Goal: Task Accomplishment & Management: Manage account settings

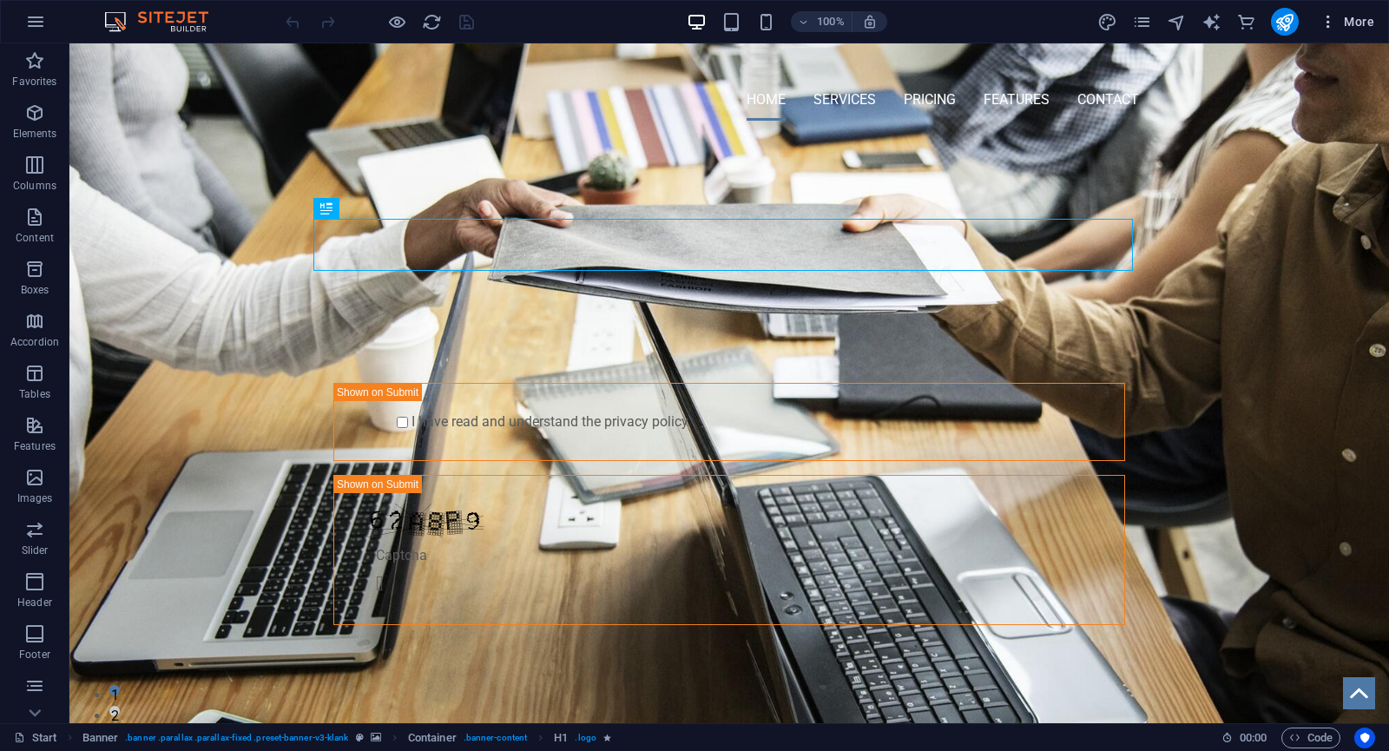
click at [1367, 24] on span "More" at bounding box center [1347, 21] width 55 height 17
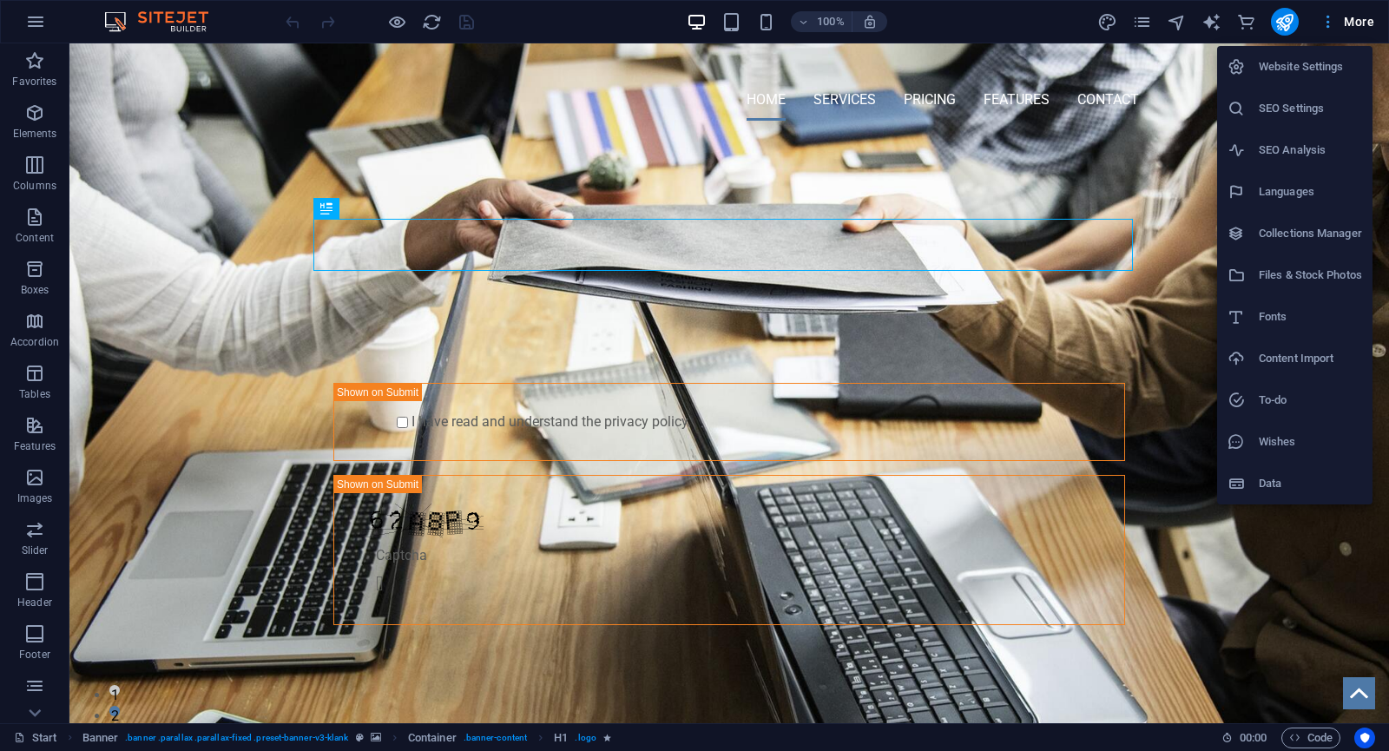
click at [1367, 24] on div at bounding box center [694, 375] width 1389 height 751
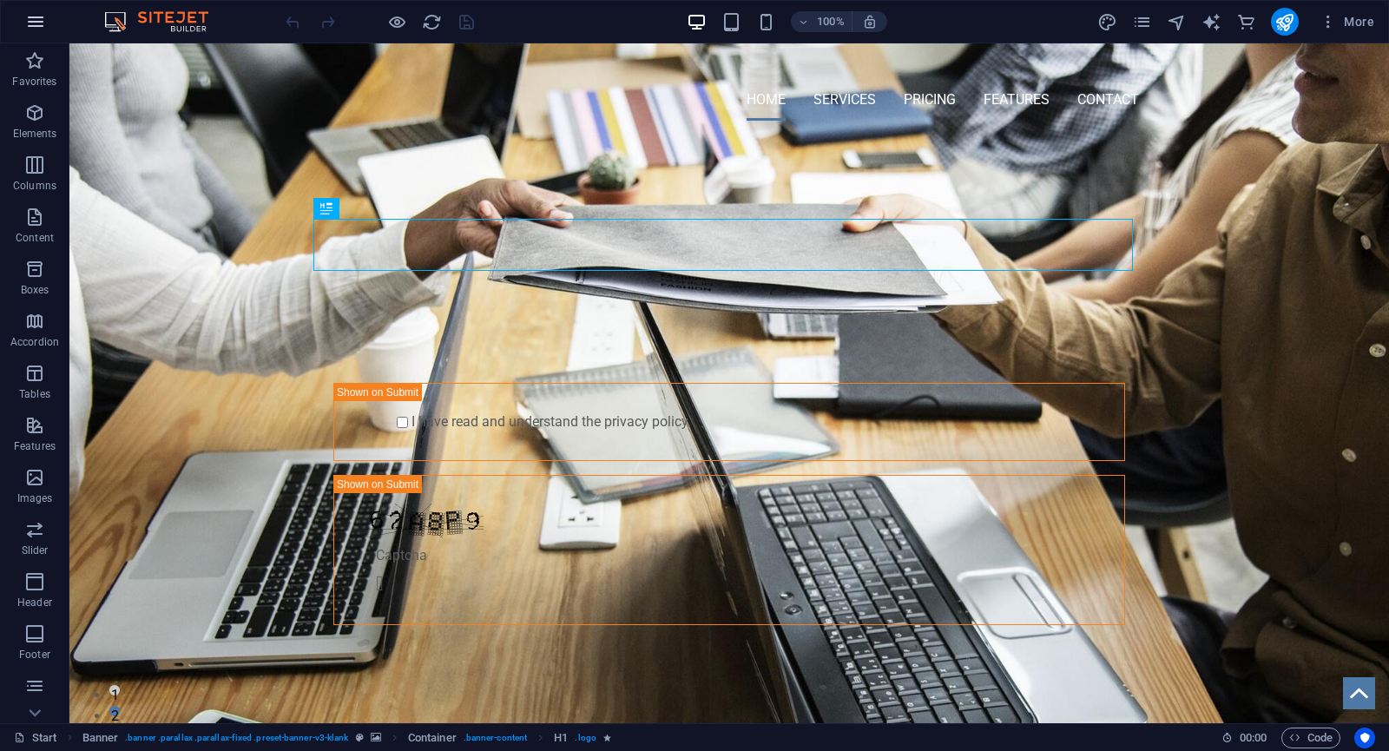
click at [41, 19] on icon "button" at bounding box center [35, 21] width 21 height 21
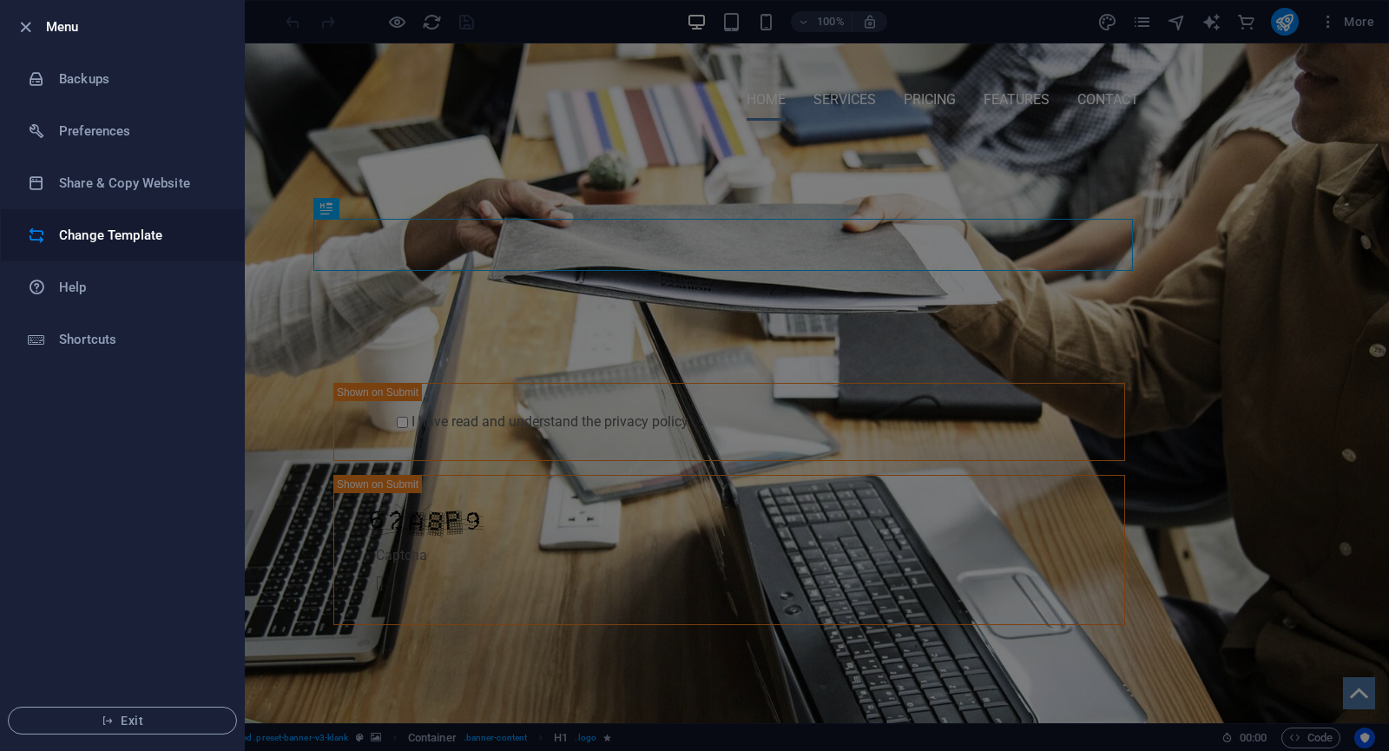
click at [173, 230] on h6 "Change Template" at bounding box center [139, 235] width 161 height 21
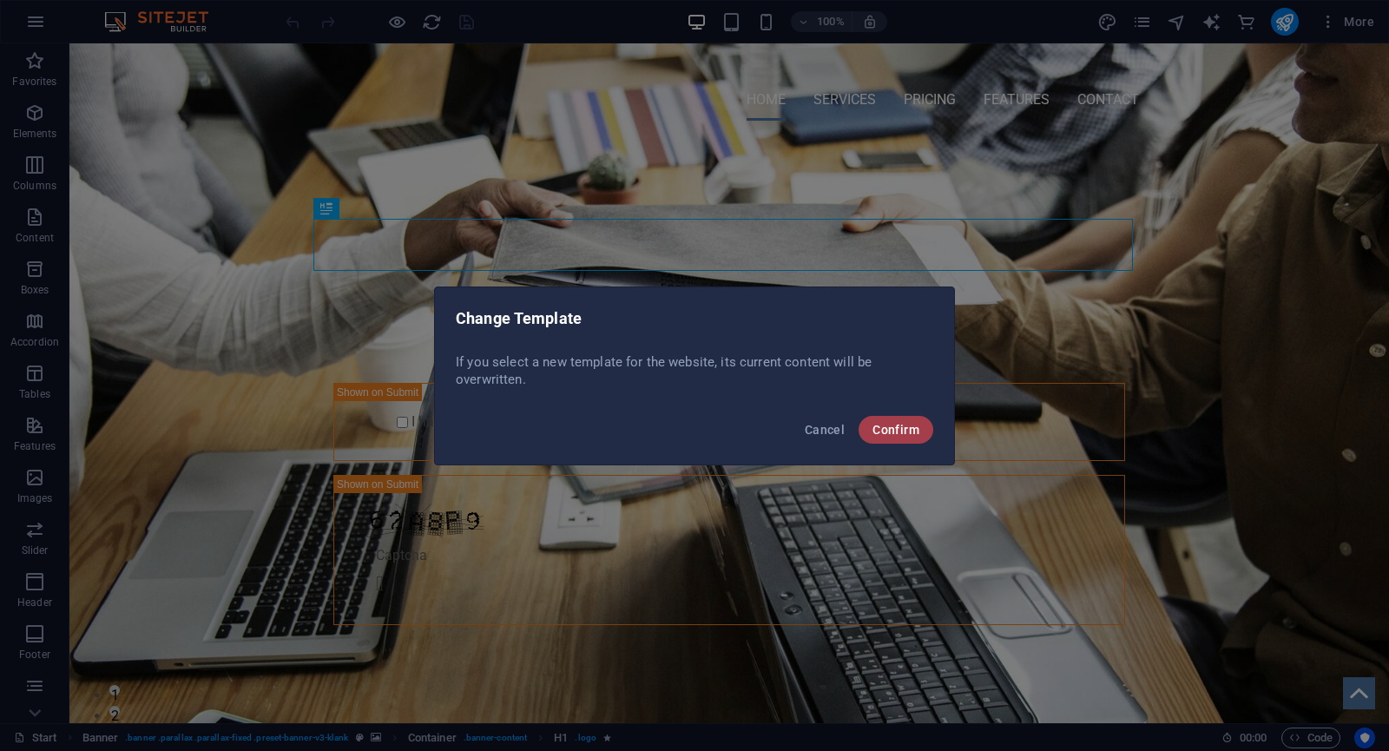
click at [885, 432] on span "Confirm" at bounding box center [896, 430] width 47 height 14
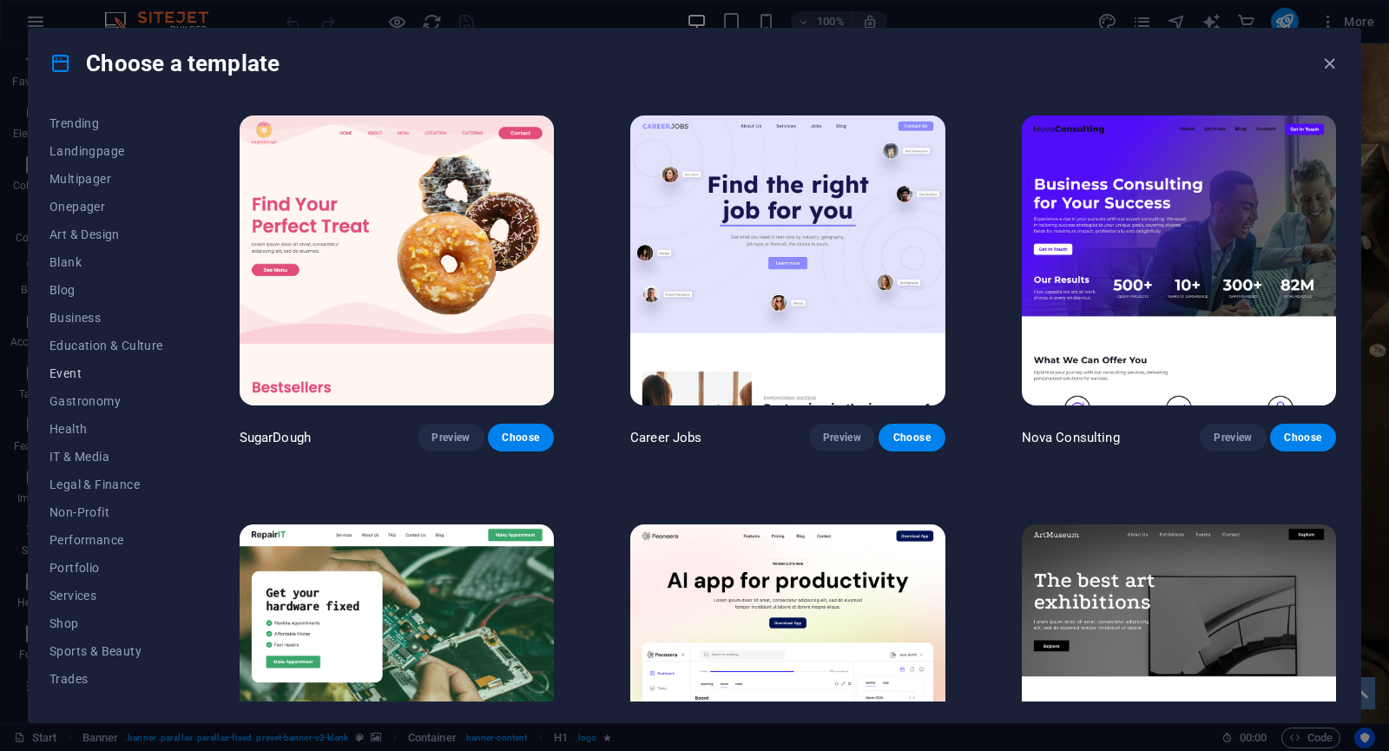
scroll to position [87, 0]
click at [122, 276] on button "Blog" at bounding box center [106, 289] width 114 height 28
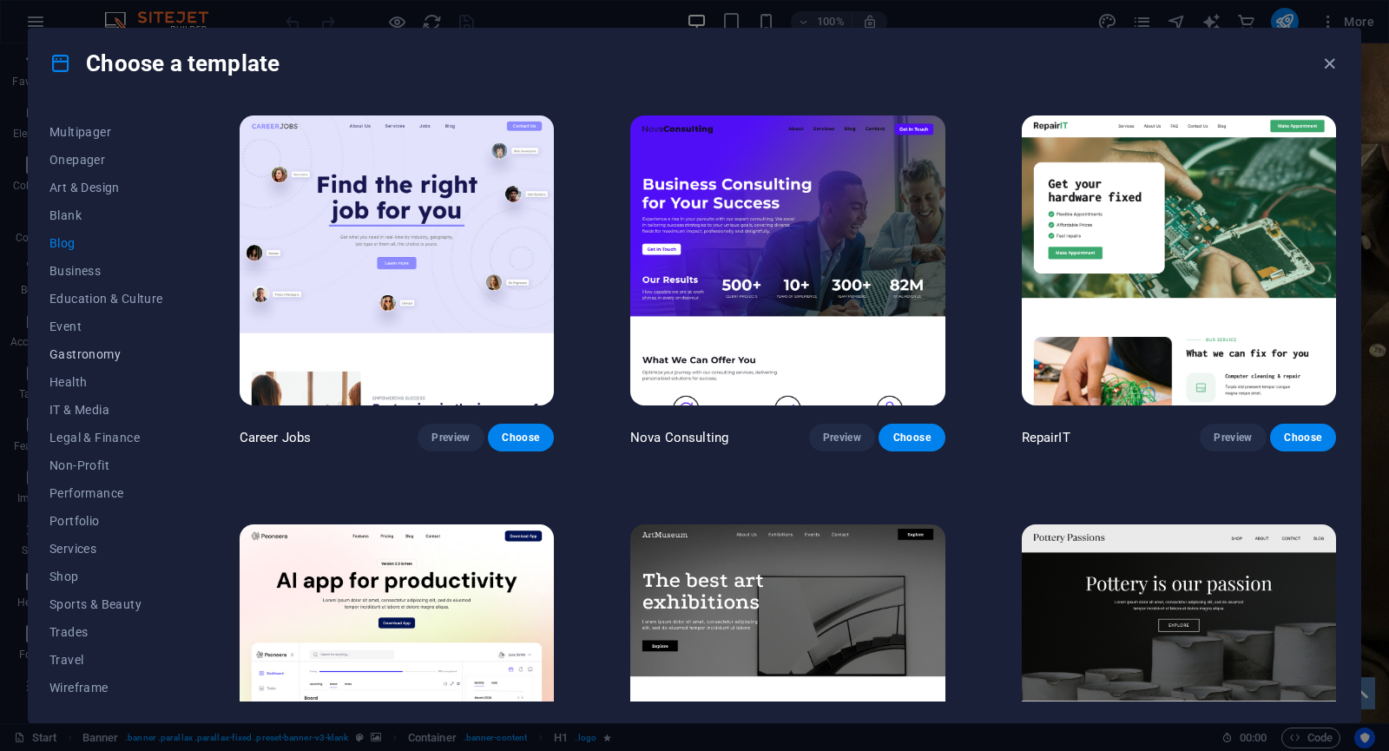
scroll to position [0, 0]
click at [128, 218] on button "Trending" at bounding box center [106, 209] width 114 height 28
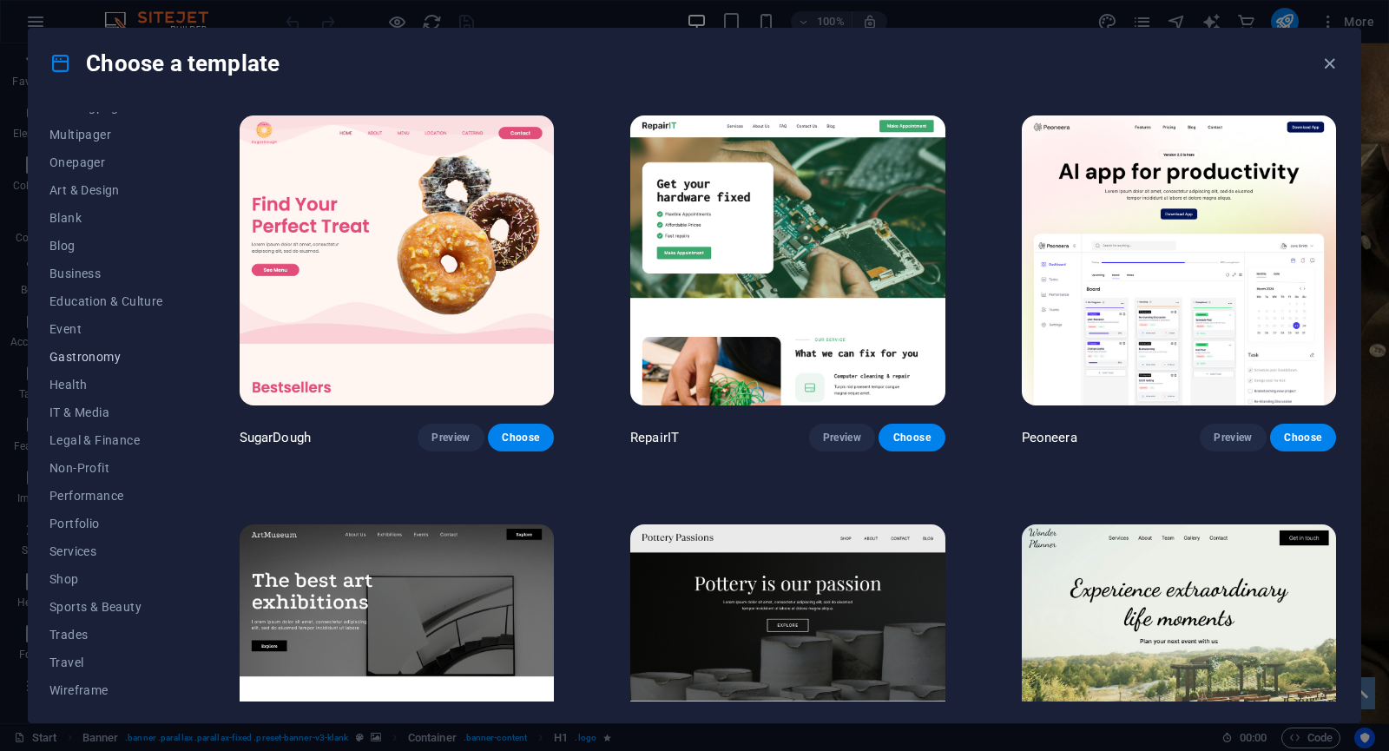
scroll to position [133, 0]
drag, startPoint x: 83, startPoint y: 635, endPoint x: 89, endPoint y: 656, distance: 21.5
click at [89, 655] on span "Travel" at bounding box center [106, 660] width 114 height 14
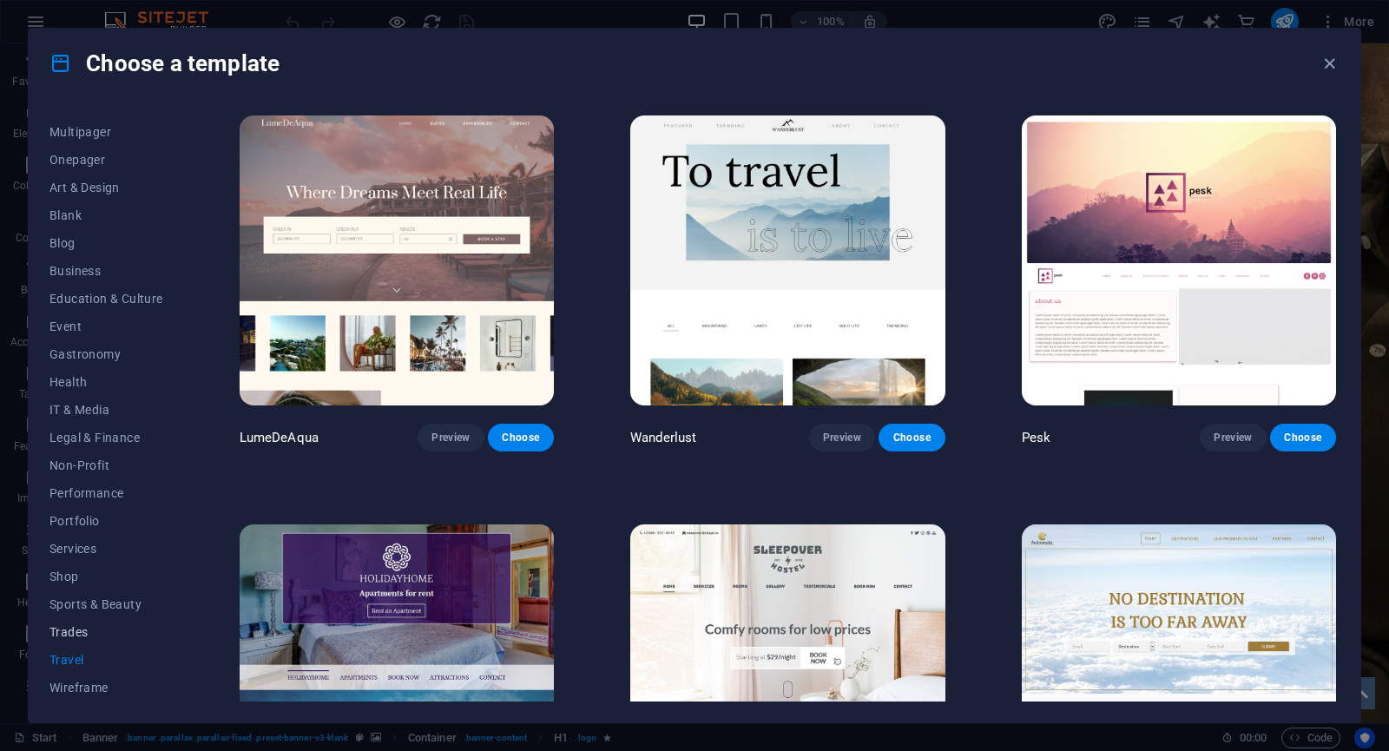
click at [96, 636] on span "Trades" at bounding box center [106, 632] width 114 height 14
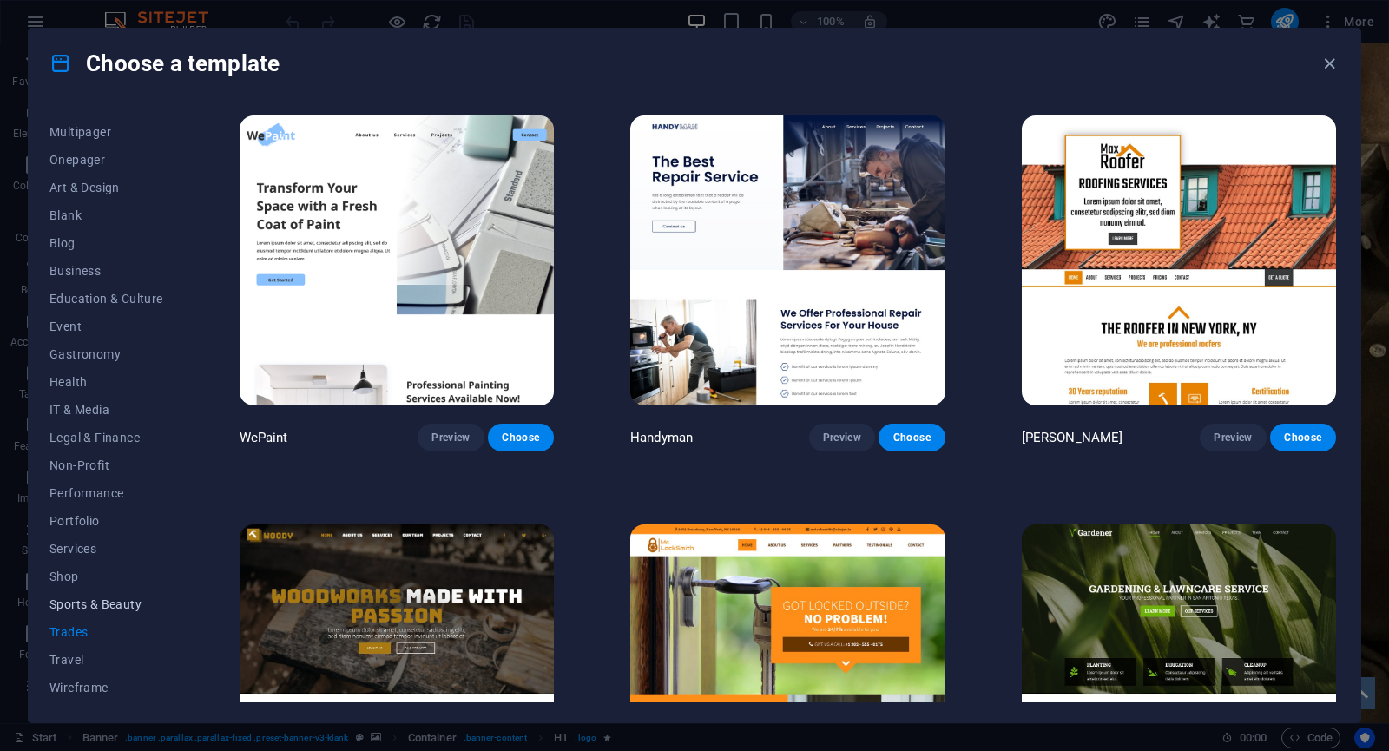
click at [110, 600] on span "Sports & Beauty" at bounding box center [106, 604] width 114 height 14
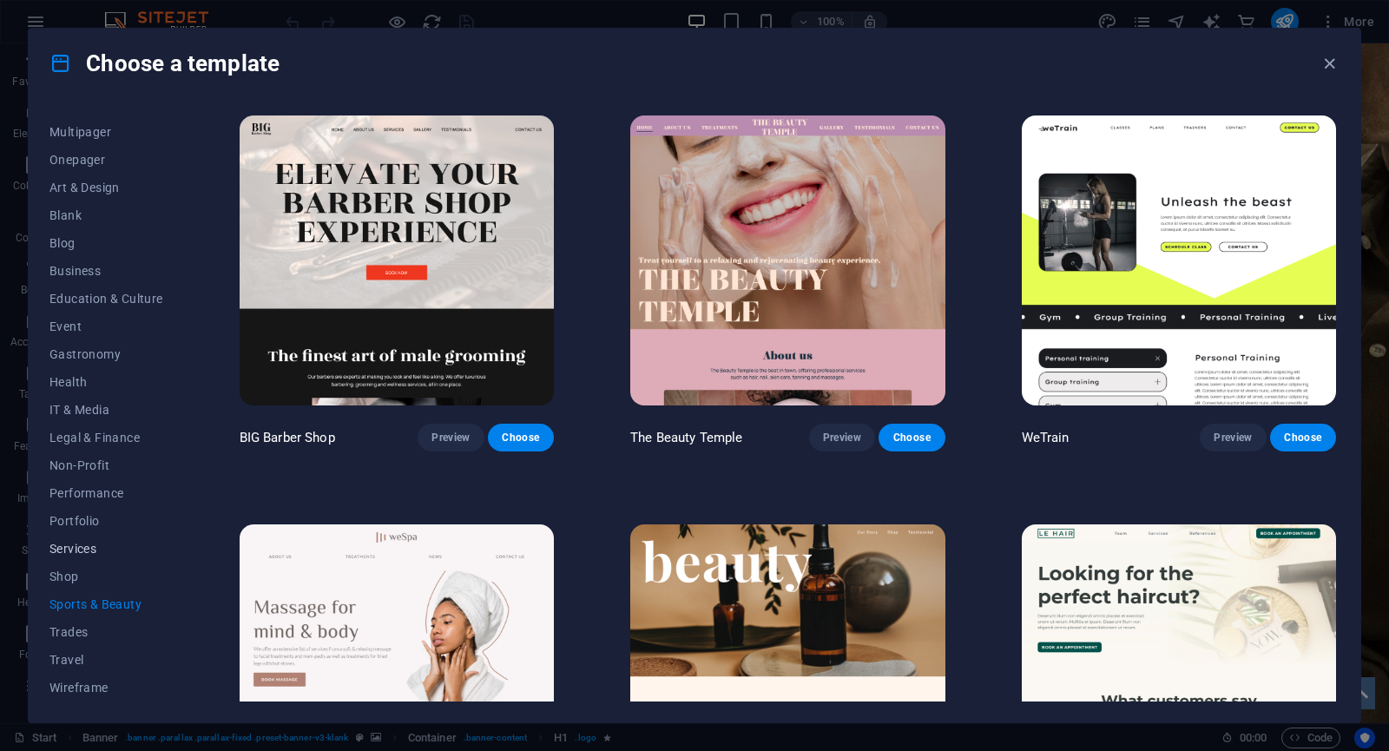
click at [115, 544] on span "Services" at bounding box center [106, 549] width 114 height 14
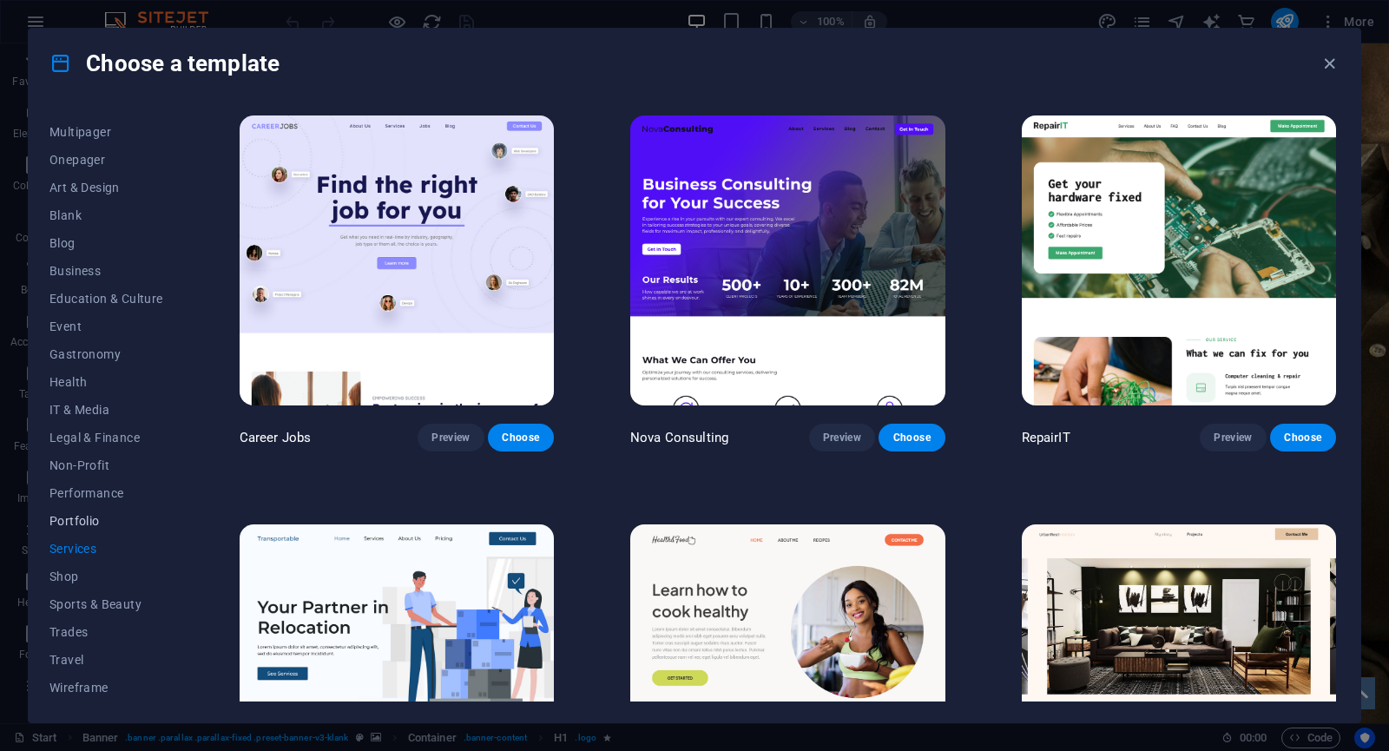
click at [117, 523] on span "Portfolio" at bounding box center [106, 521] width 114 height 14
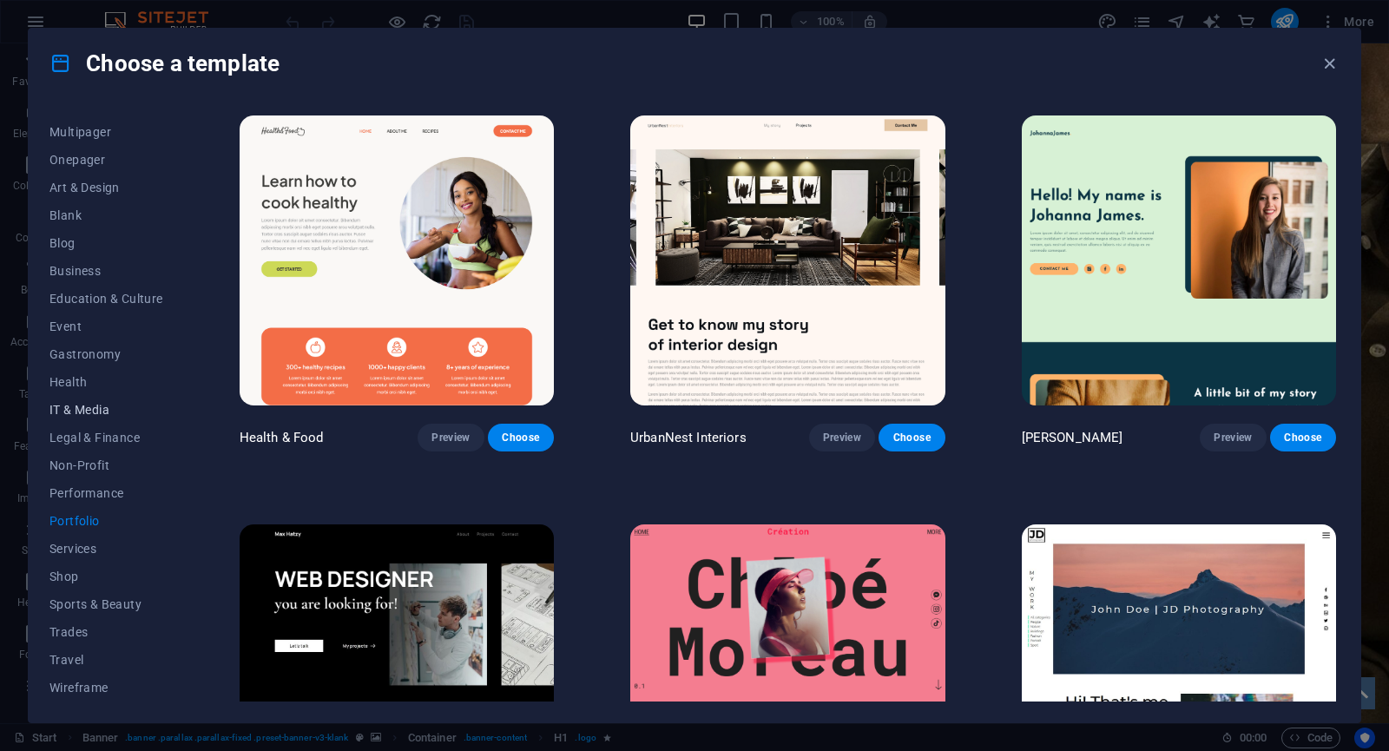
click at [111, 414] on span "IT & Media" at bounding box center [106, 410] width 114 height 14
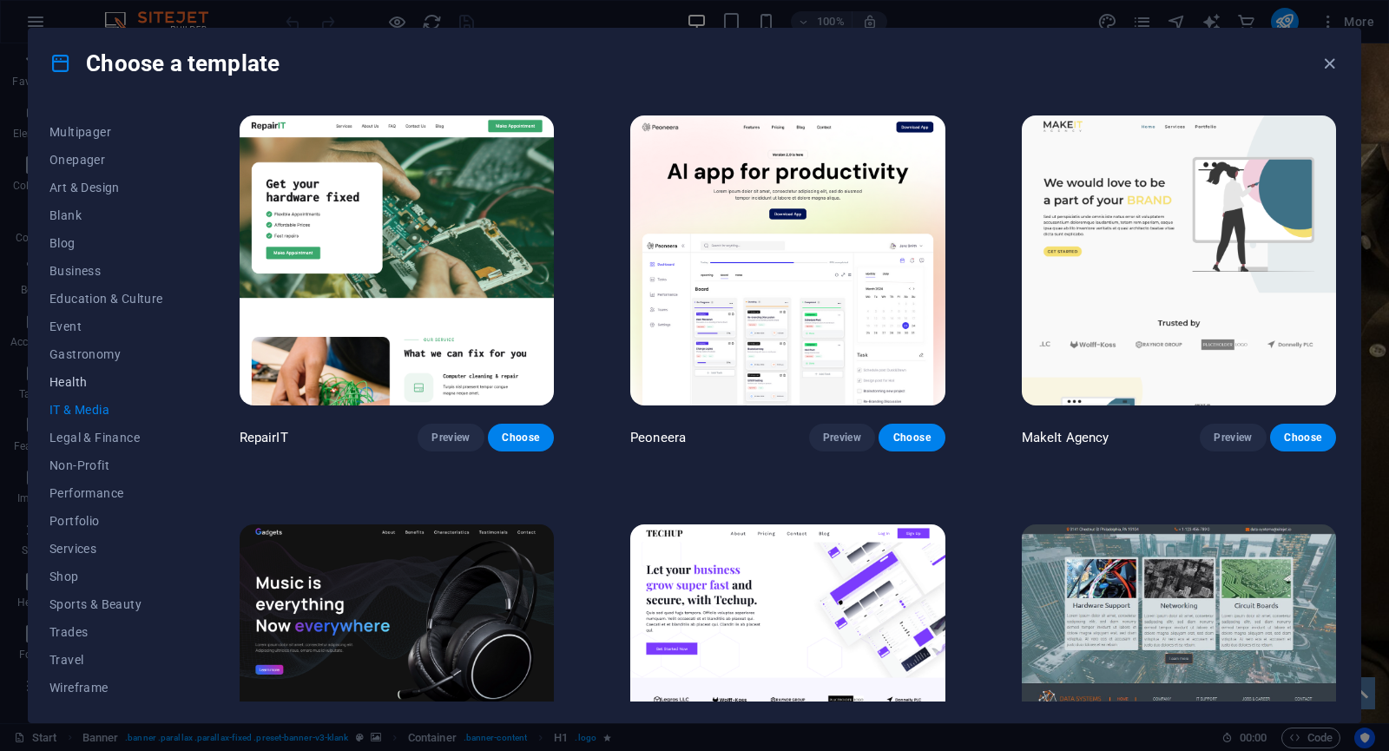
click at [109, 387] on span "Health" at bounding box center [106, 382] width 114 height 14
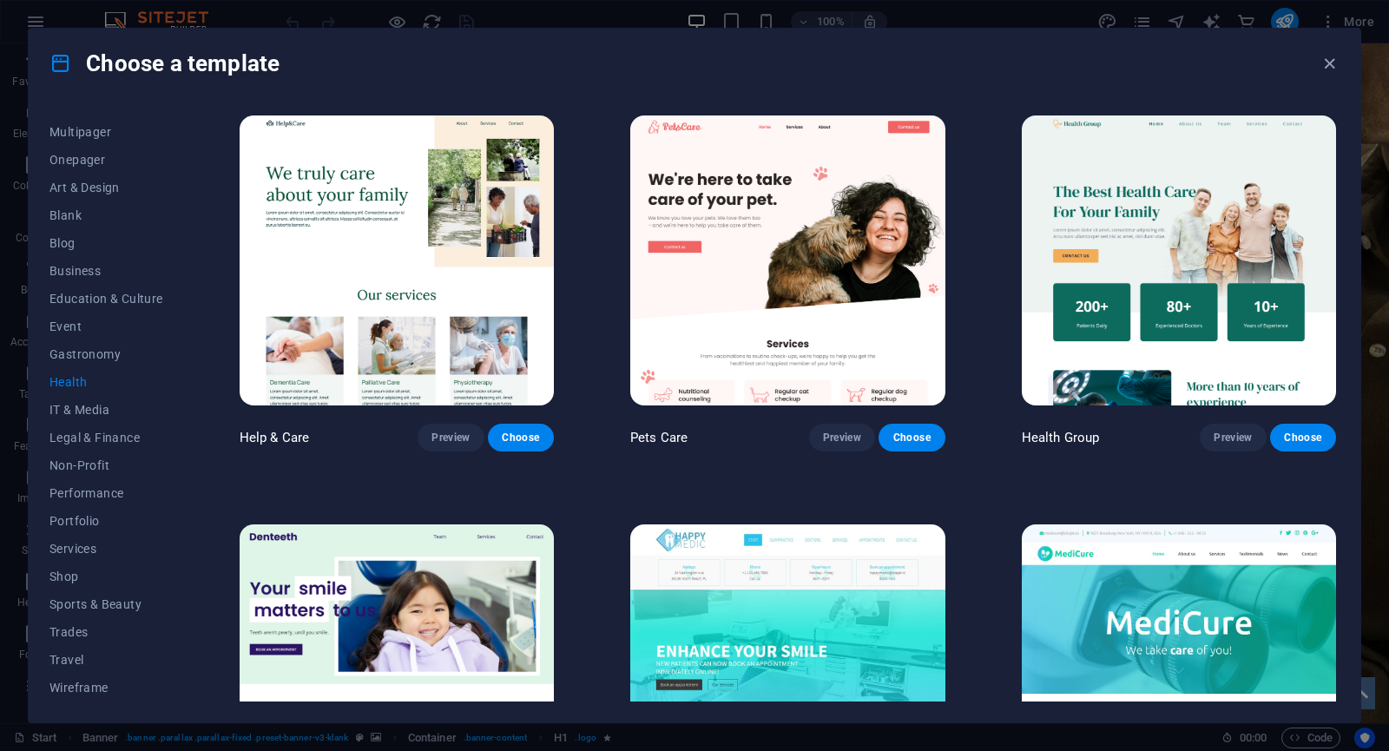
scroll to position [0, 0]
click at [96, 201] on button "Trending" at bounding box center [106, 209] width 114 height 28
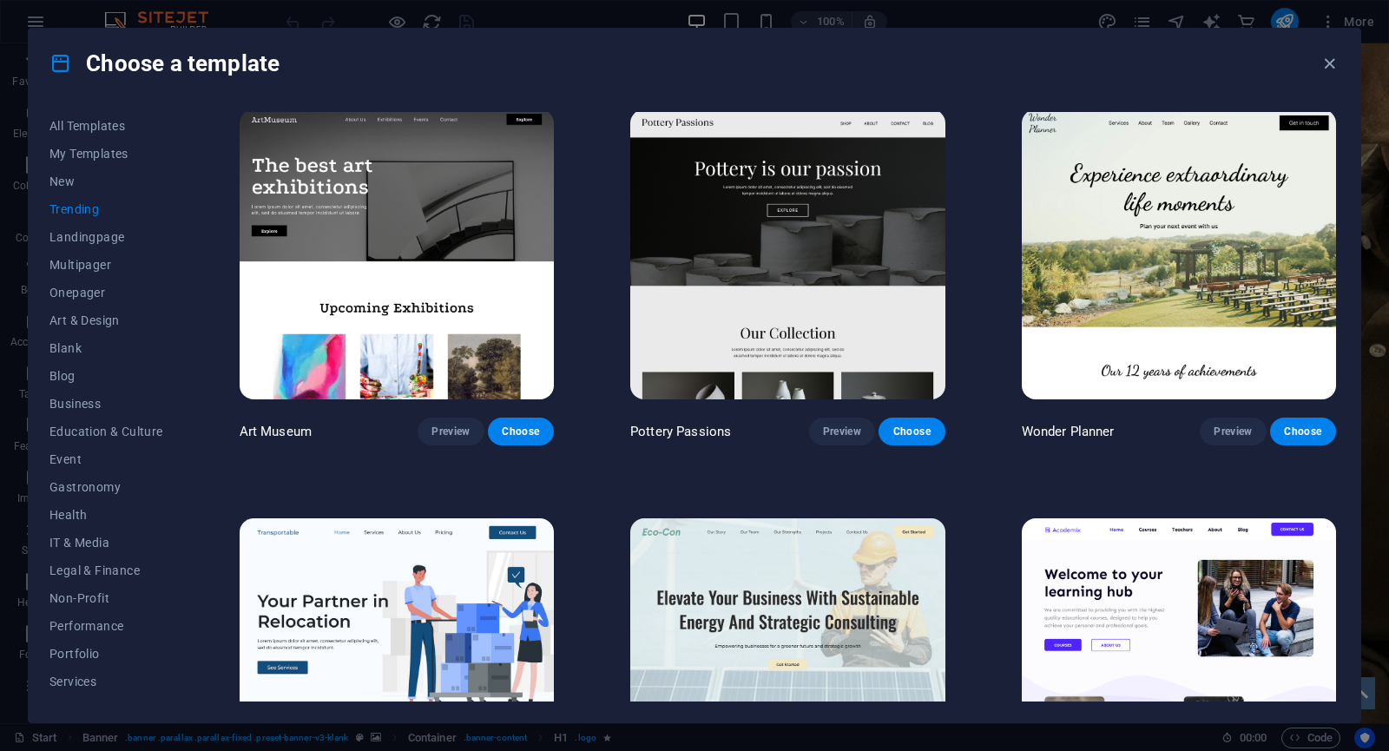
scroll to position [434, 0]
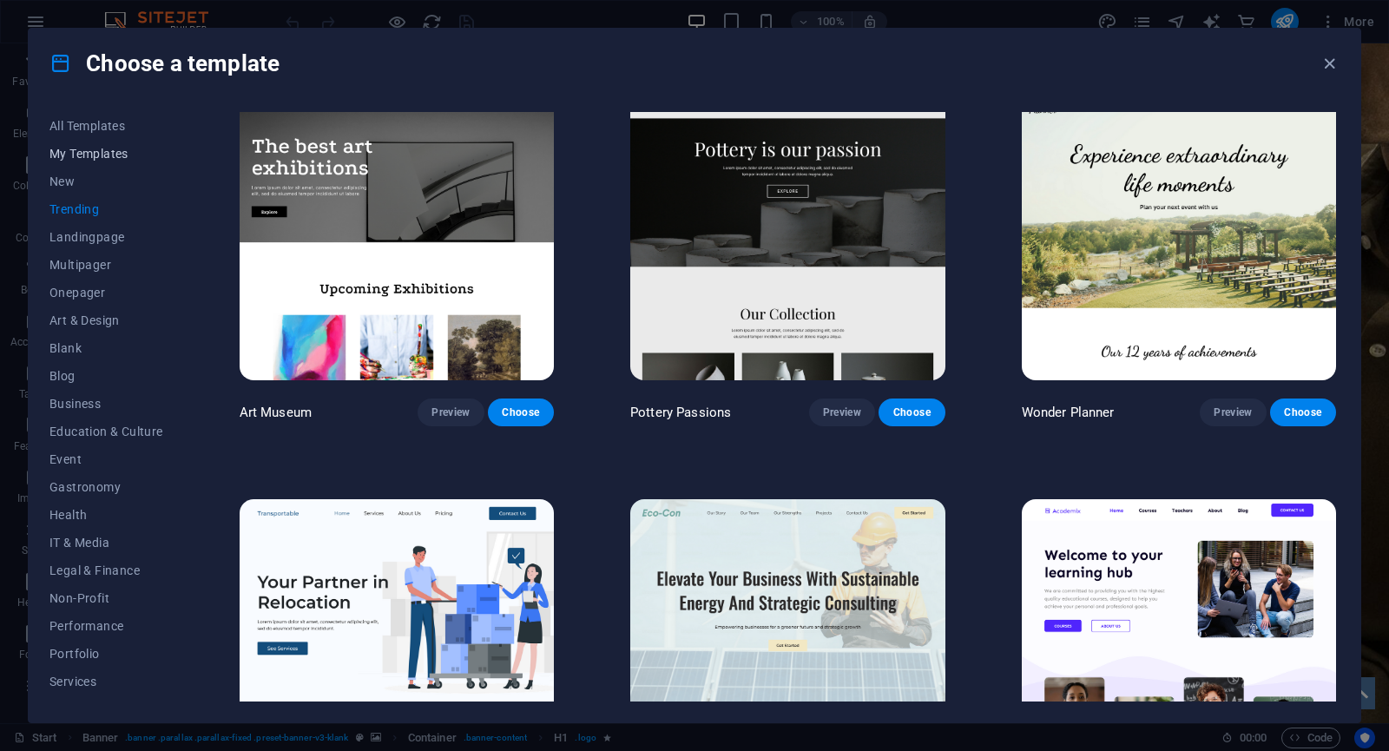
click at [132, 148] on span "My Templates" at bounding box center [106, 154] width 114 height 14
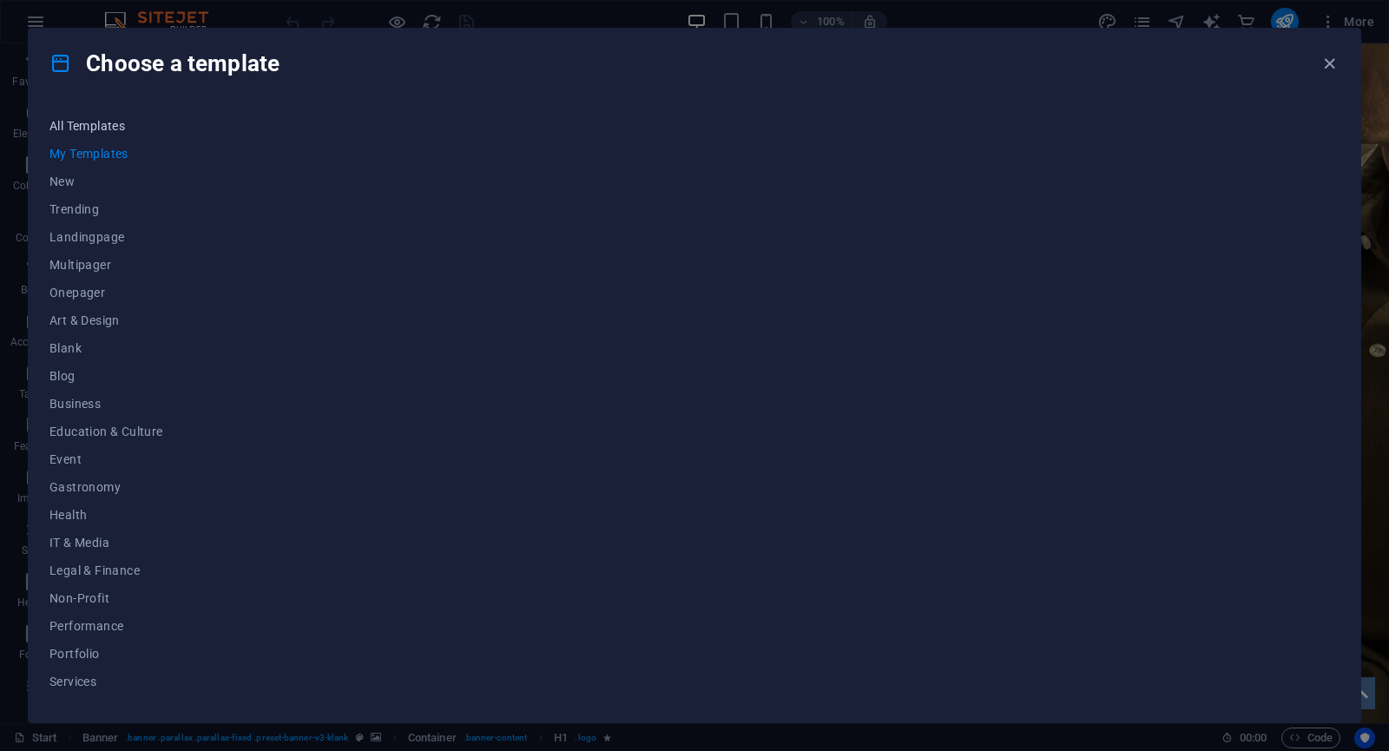
click at [129, 135] on button "All Templates" at bounding box center [106, 126] width 114 height 28
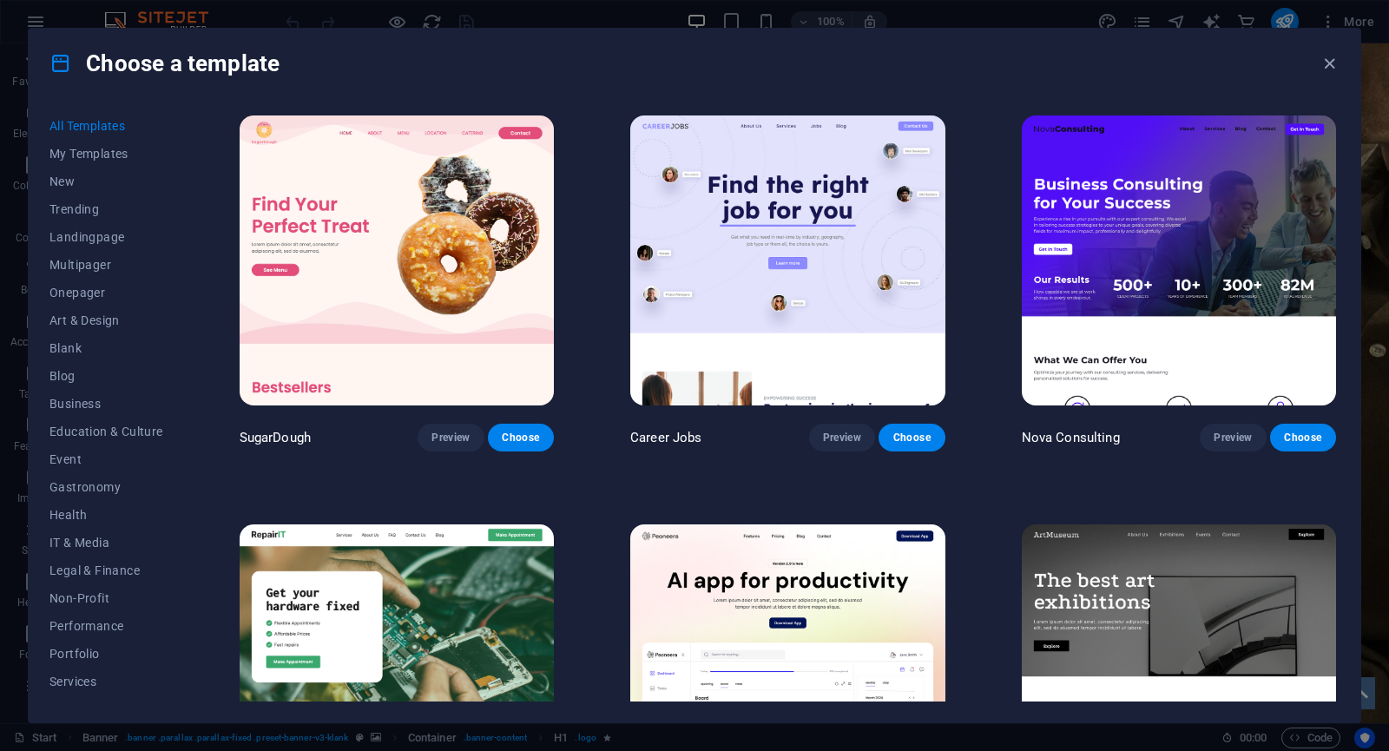
click at [461, 344] on img at bounding box center [397, 260] width 314 height 290
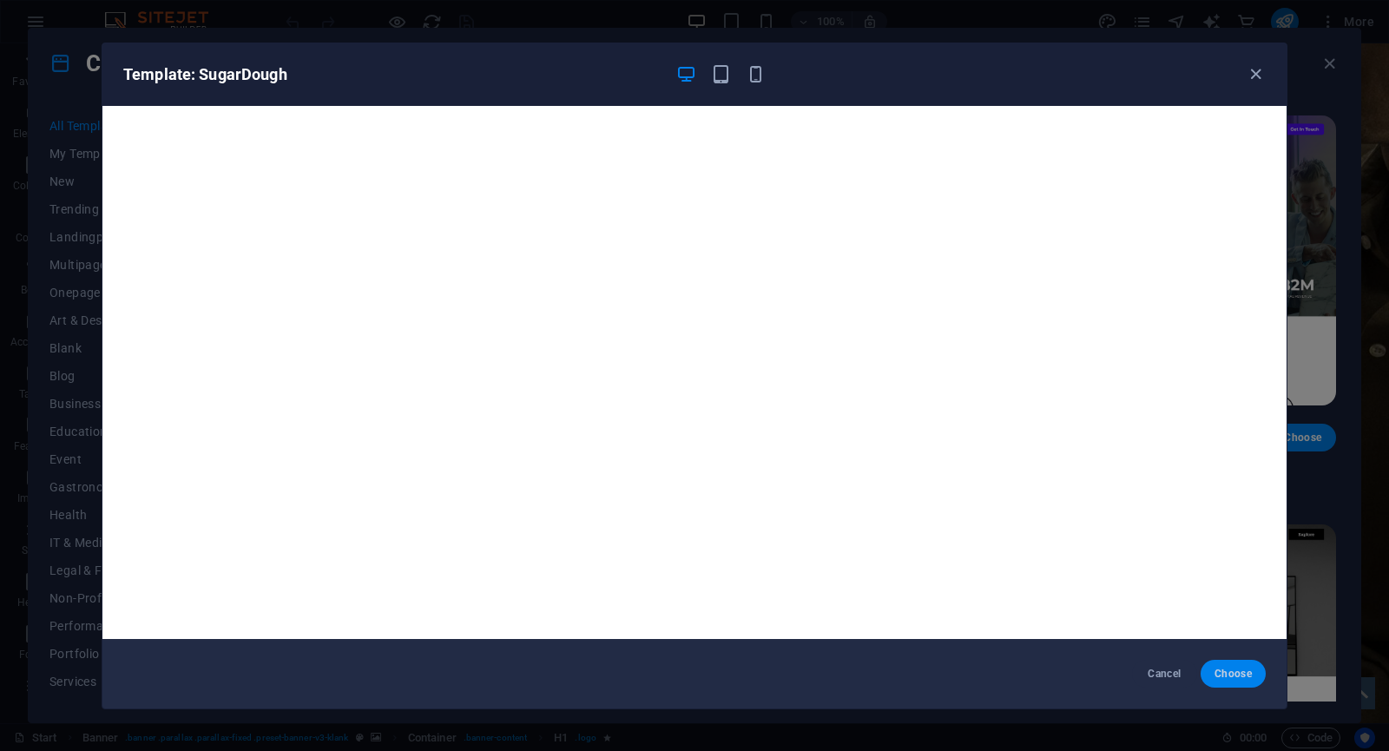
click at [1228, 673] on span "Choose" at bounding box center [1233, 674] width 37 height 14
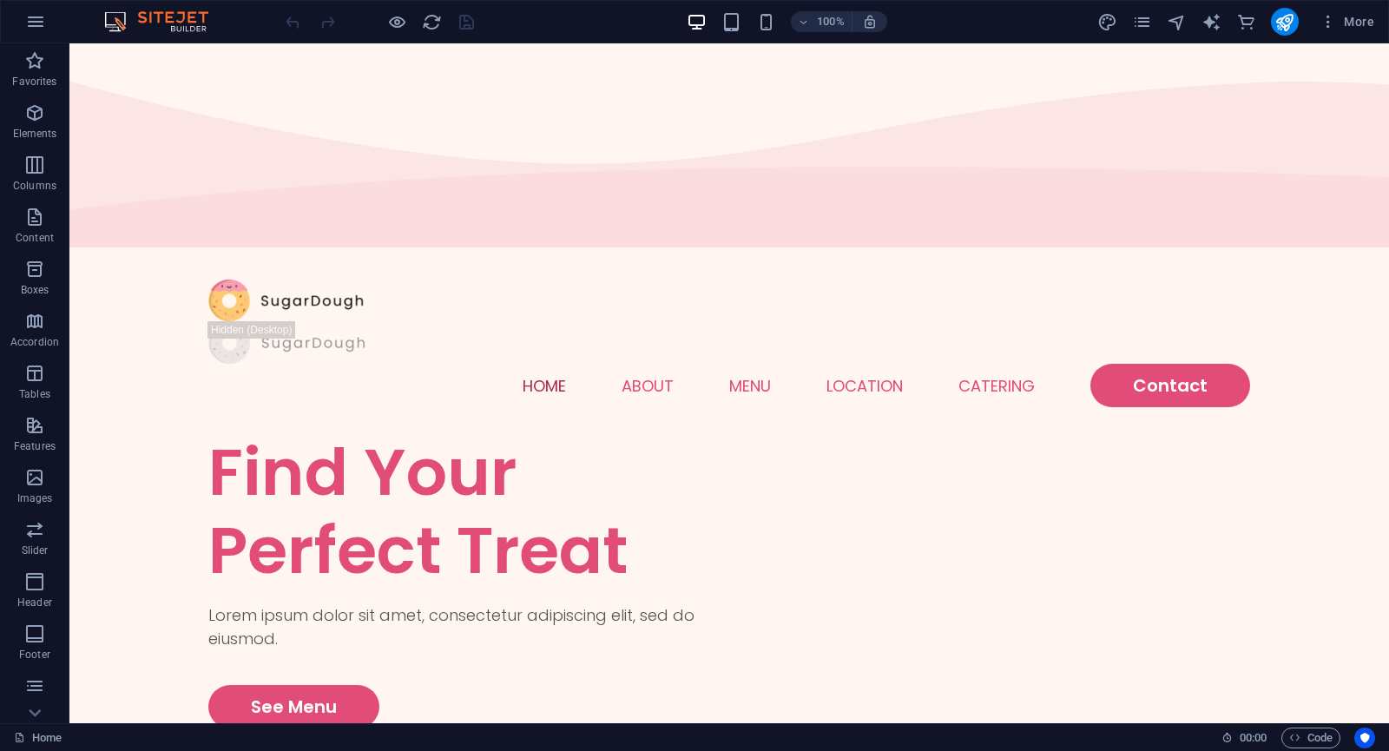
drag, startPoint x: 871, startPoint y: 23, endPoint x: 959, endPoint y: 16, distance: 87.9
click at [959, 16] on div "100% More" at bounding box center [831, 22] width 1099 height 28
click at [467, 20] on div at bounding box center [379, 22] width 195 height 28
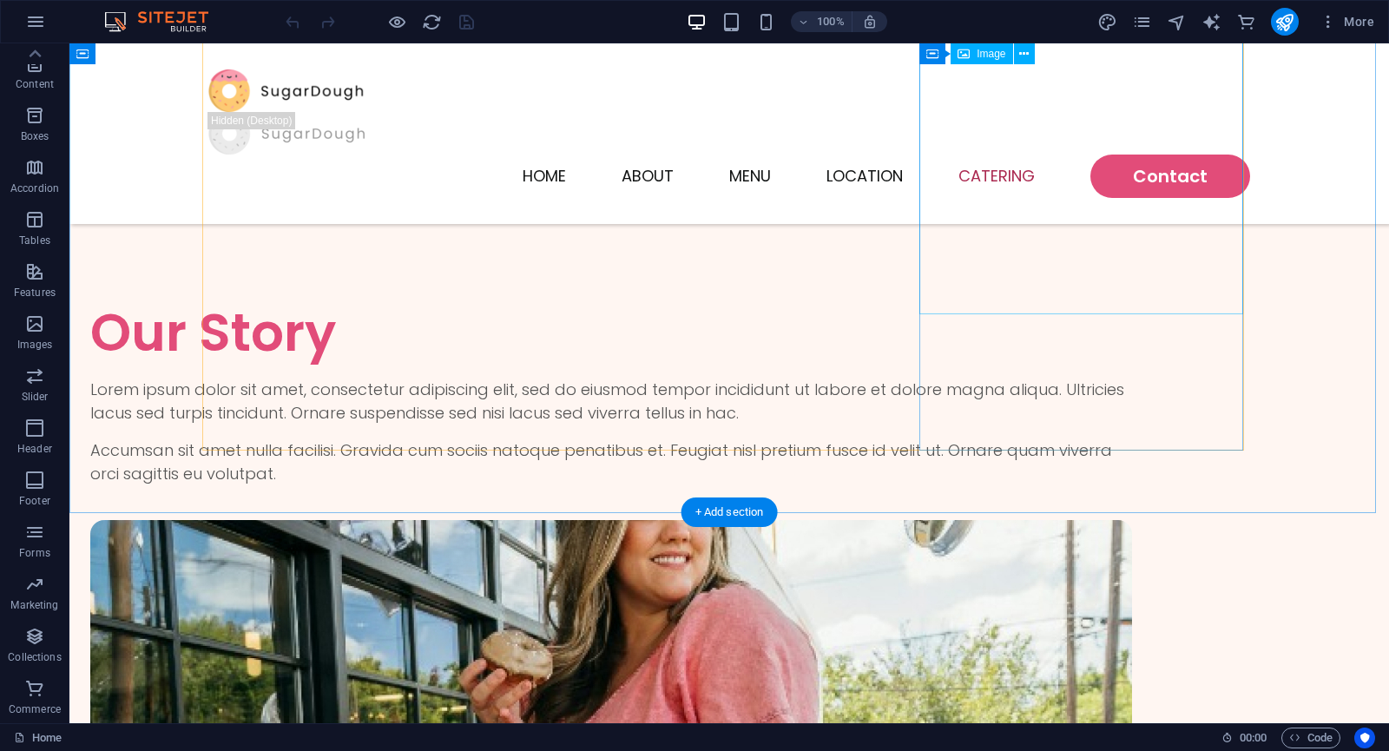
scroll to position [3300, 0]
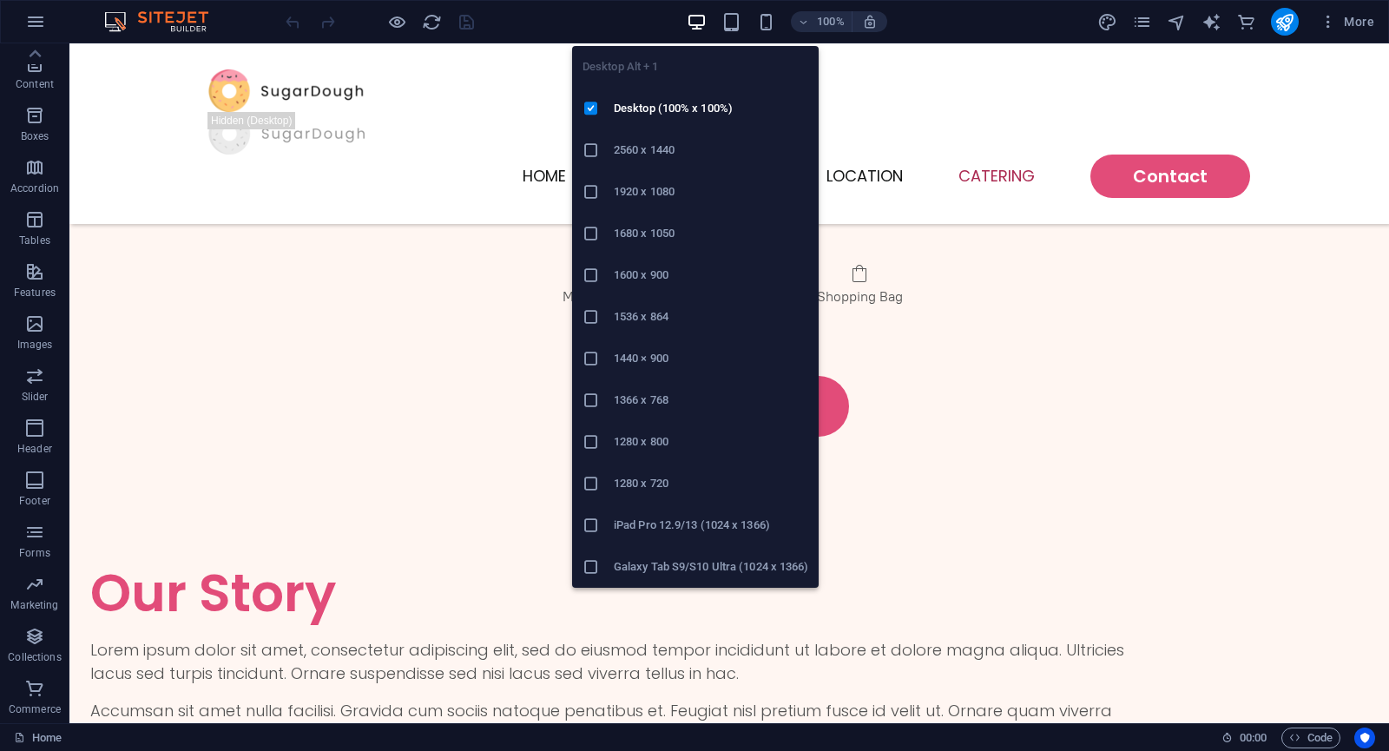
click at [692, 25] on icon "button" at bounding box center [697, 22] width 20 height 20
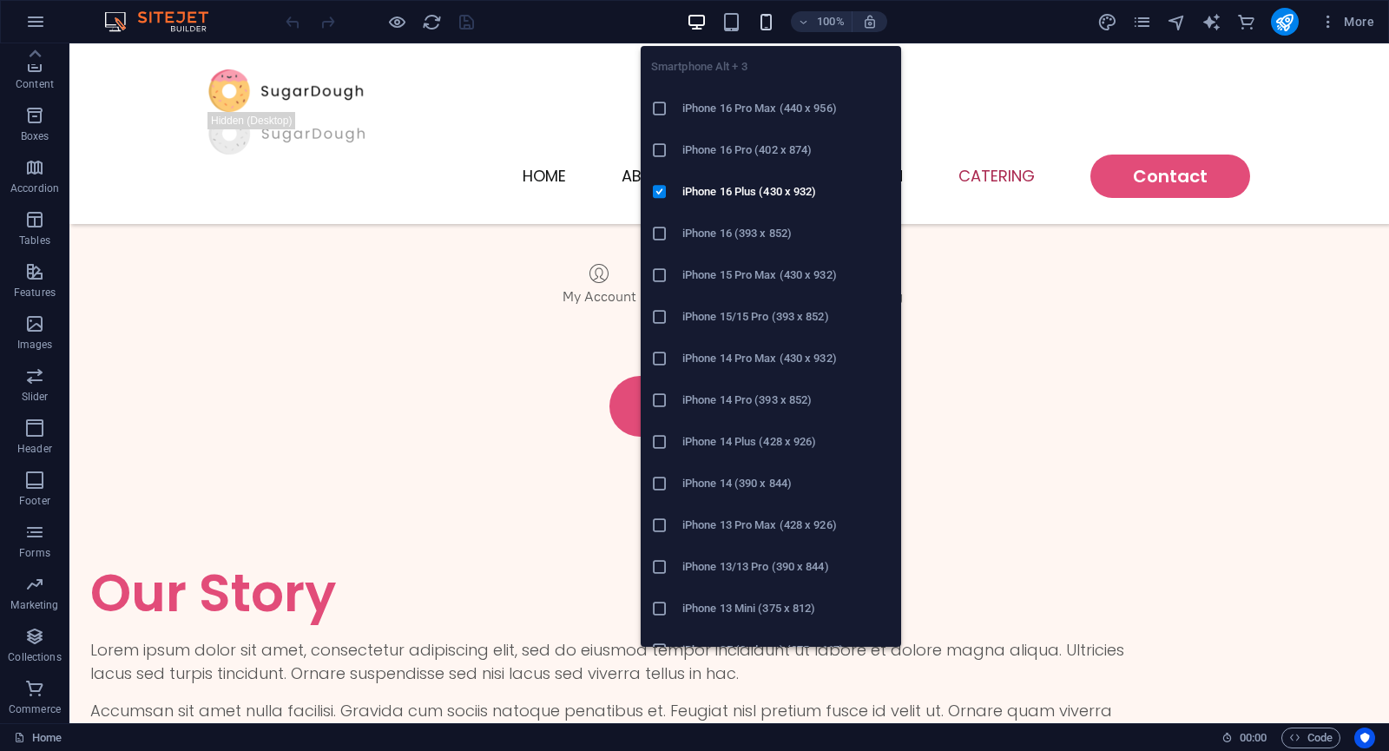
click at [764, 20] on icon "button" at bounding box center [766, 22] width 20 height 20
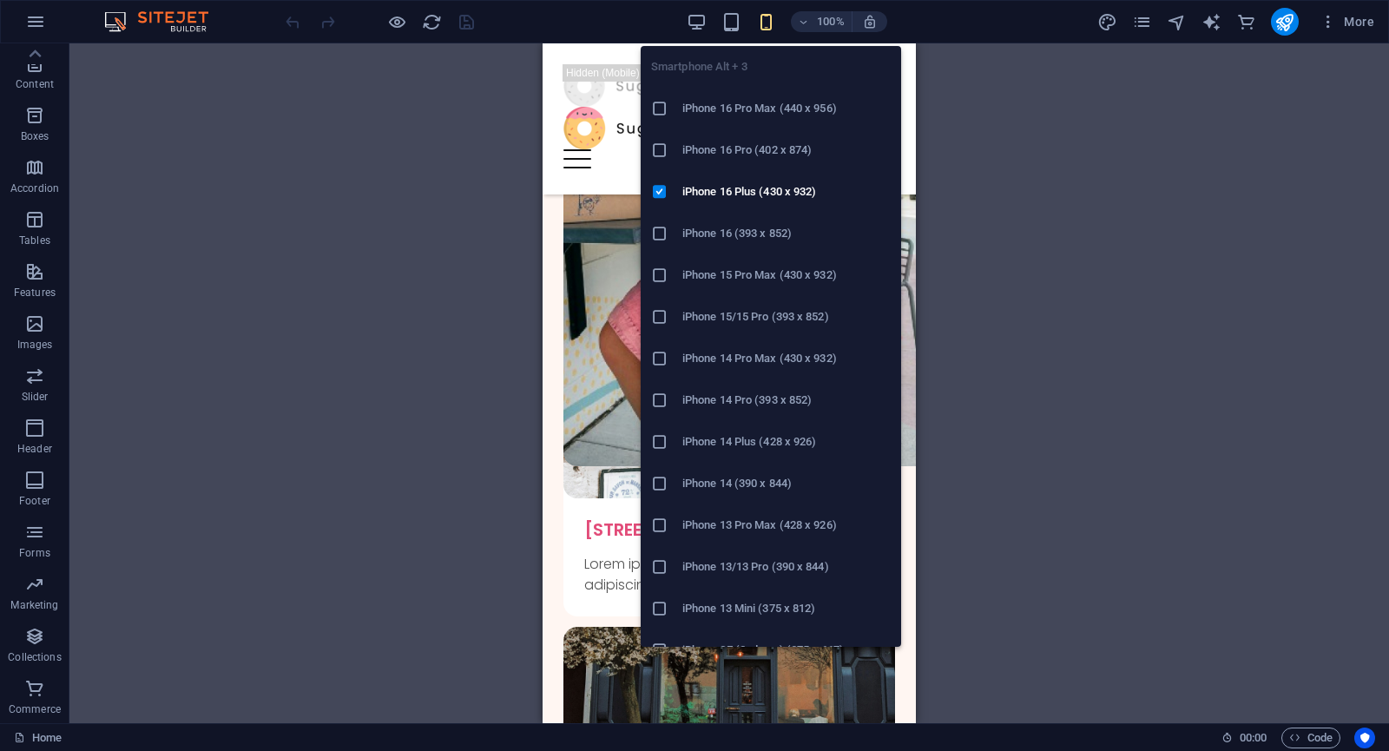
scroll to position [4476, 0]
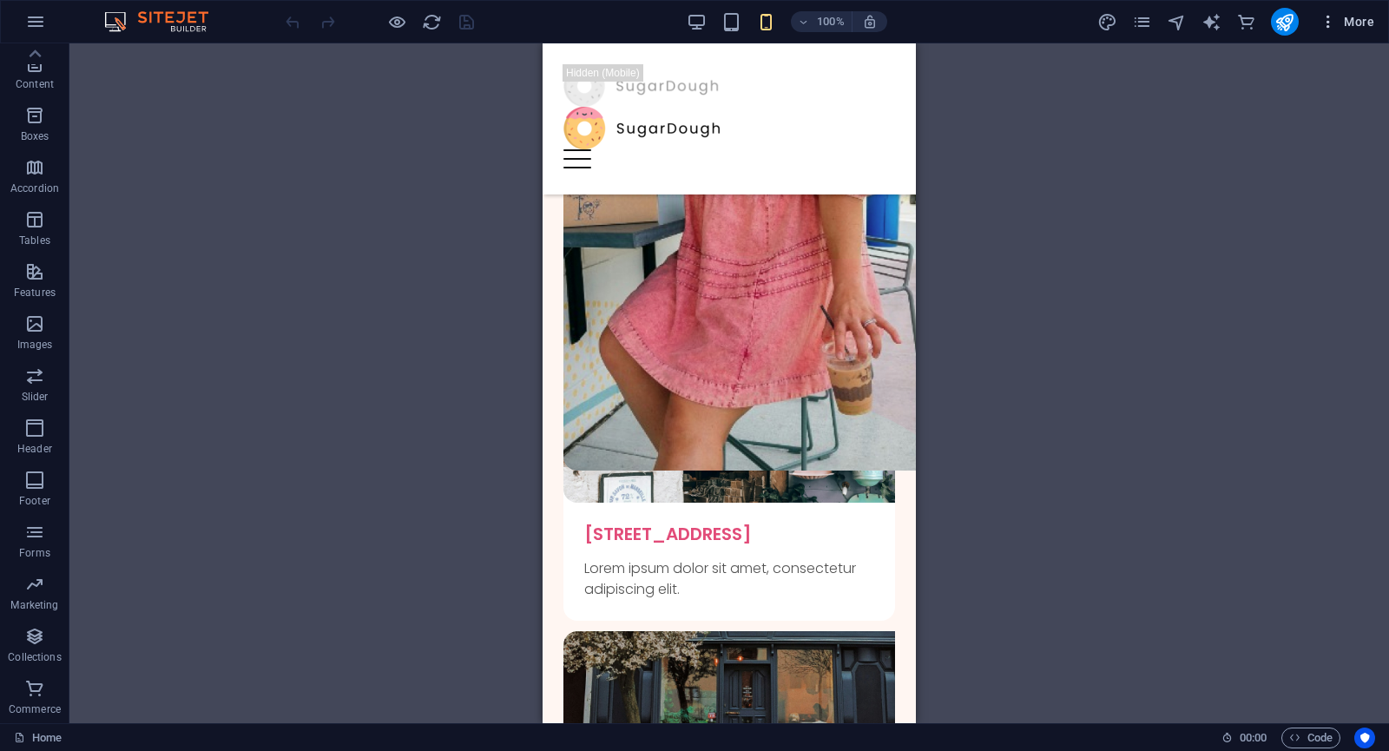
click at [1329, 25] on icon "button" at bounding box center [1328, 21] width 17 height 17
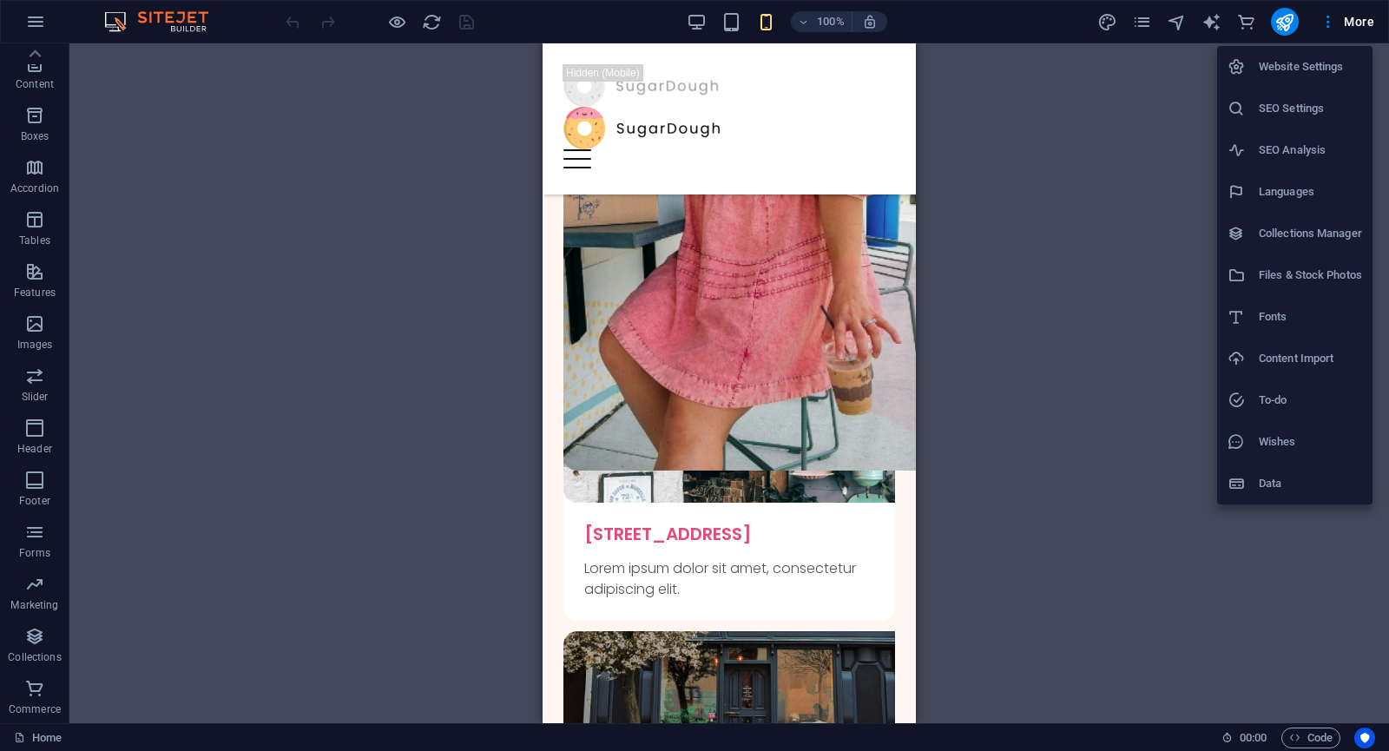
click at [1352, 25] on div at bounding box center [694, 375] width 1389 height 751
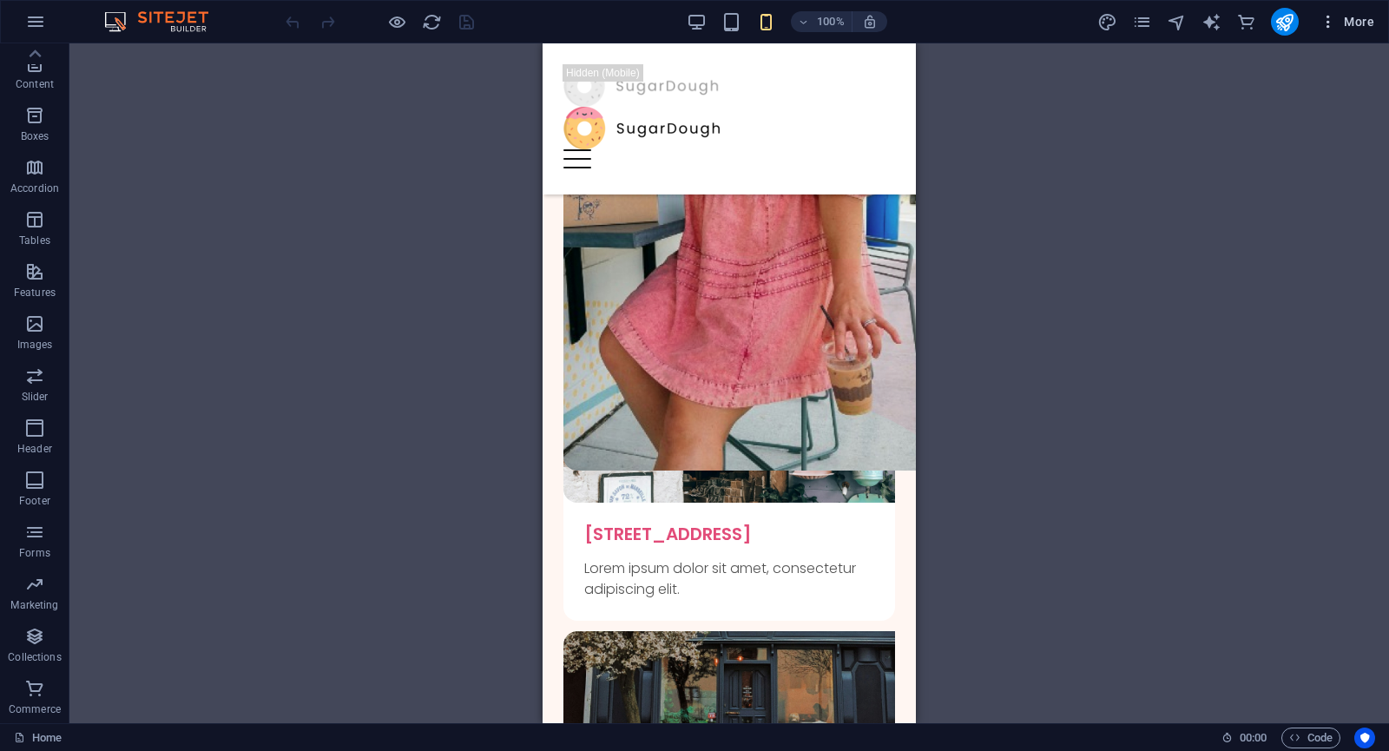
click at [1354, 23] on span "More" at bounding box center [1347, 21] width 55 height 17
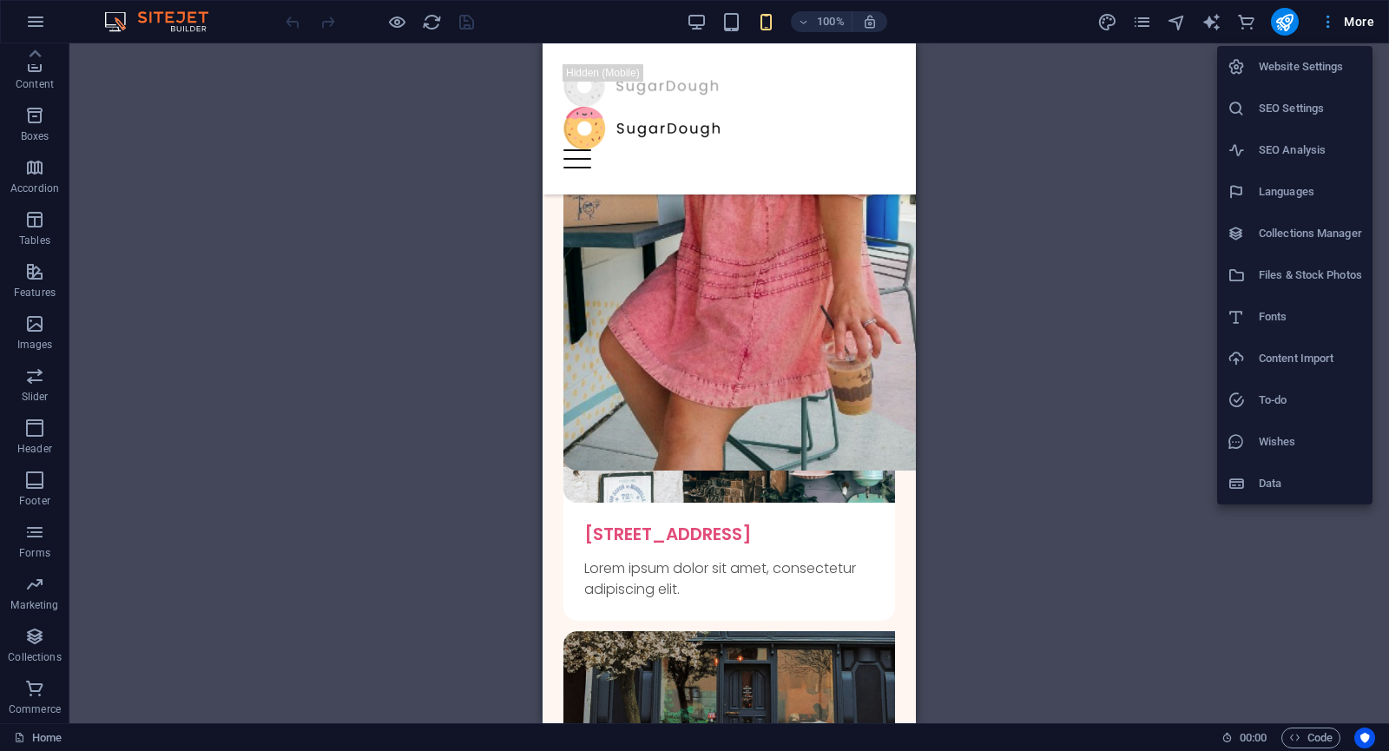
click at [1354, 23] on div at bounding box center [694, 375] width 1389 height 751
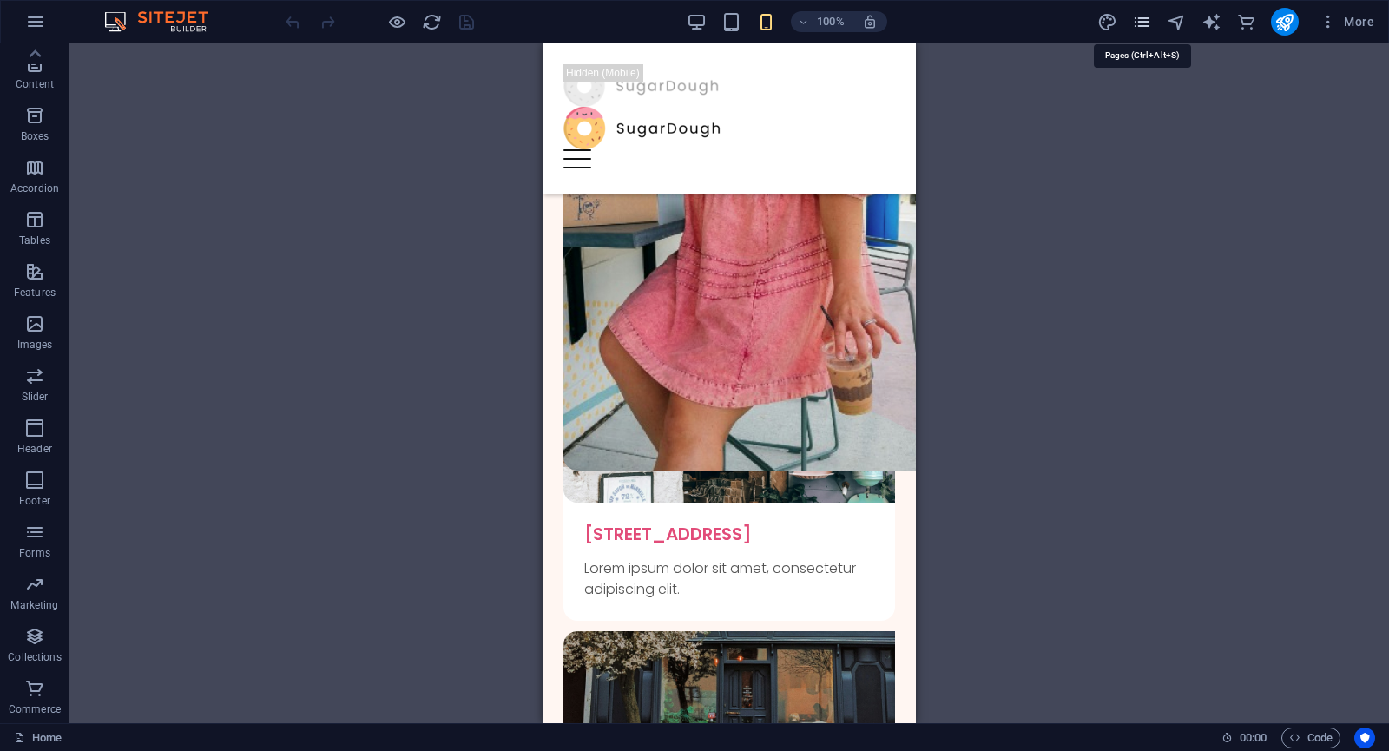
click at [1151, 25] on icon "pages" at bounding box center [1142, 22] width 20 height 20
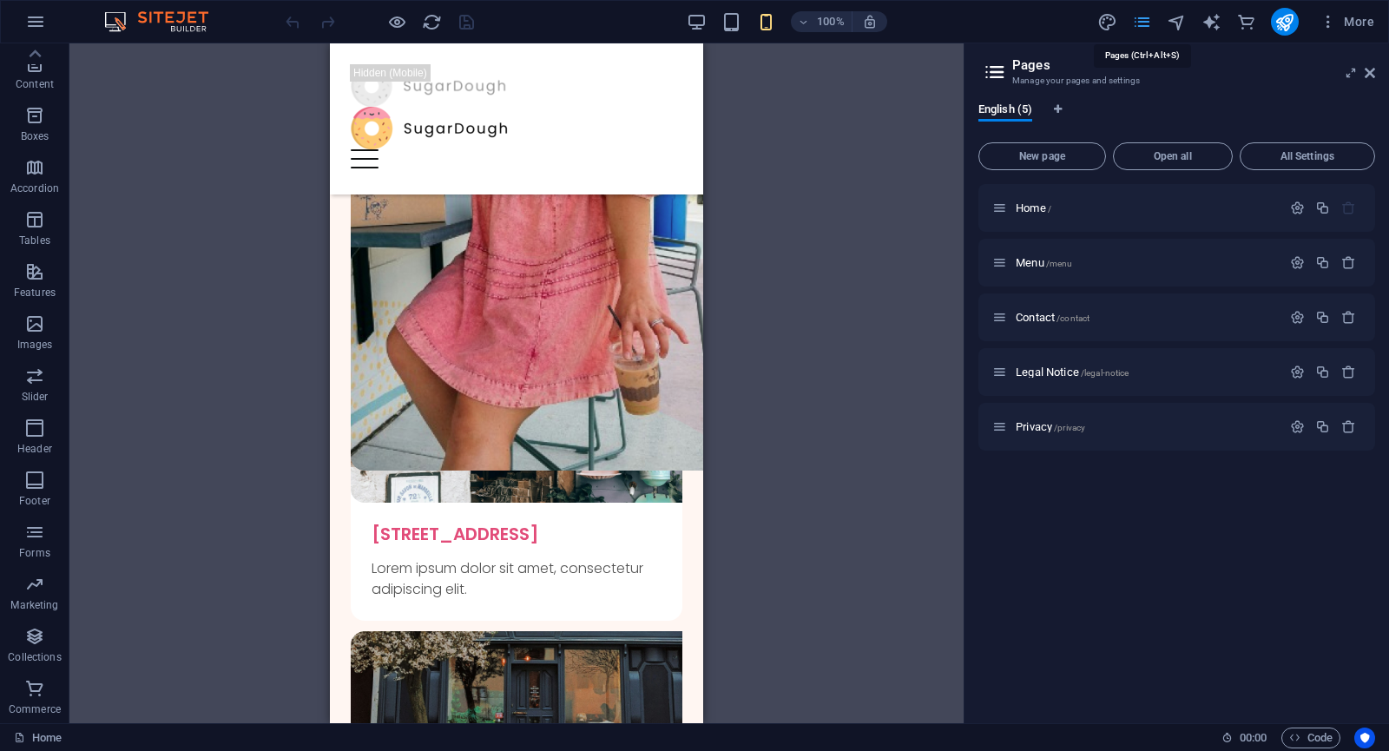
click at [1151, 25] on icon "pages" at bounding box center [1142, 22] width 20 height 20
click at [1370, 76] on icon at bounding box center [1370, 73] width 10 height 14
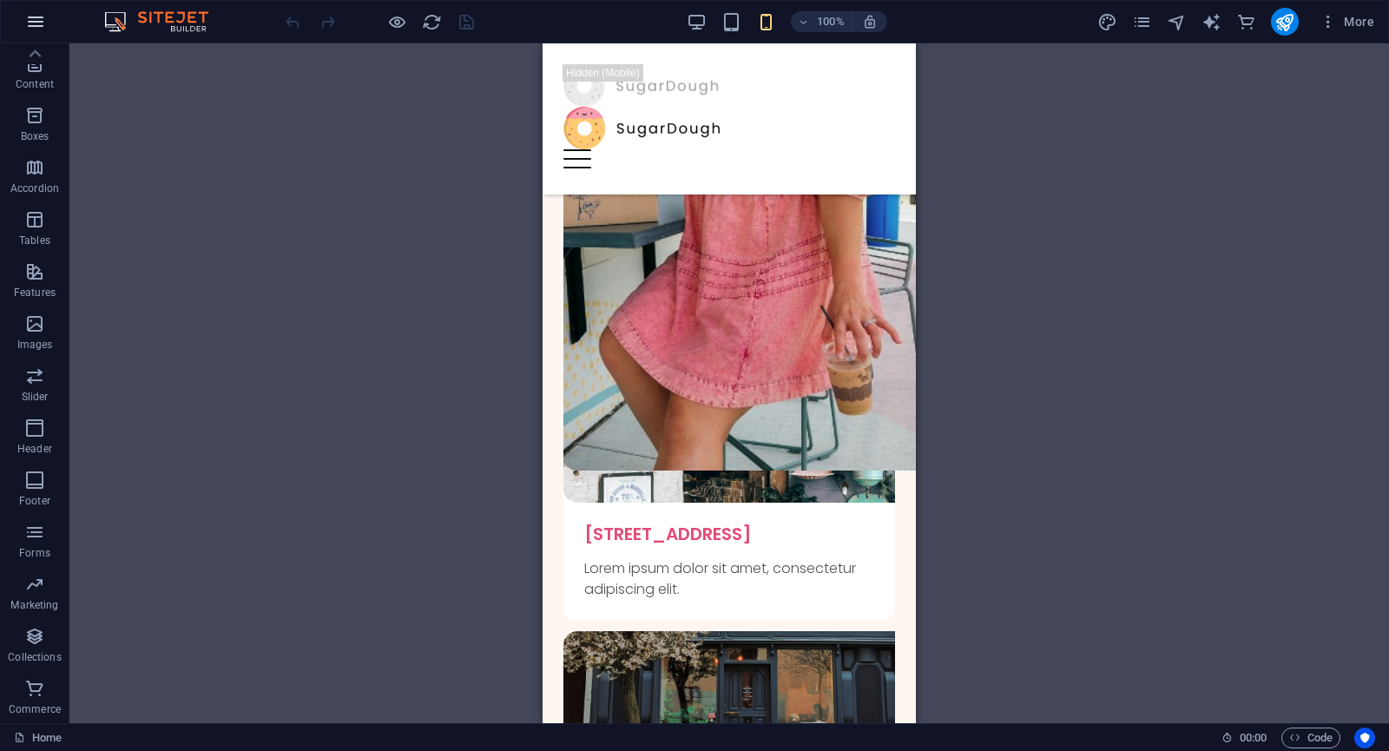
click at [45, 16] on icon "button" at bounding box center [35, 21] width 21 height 21
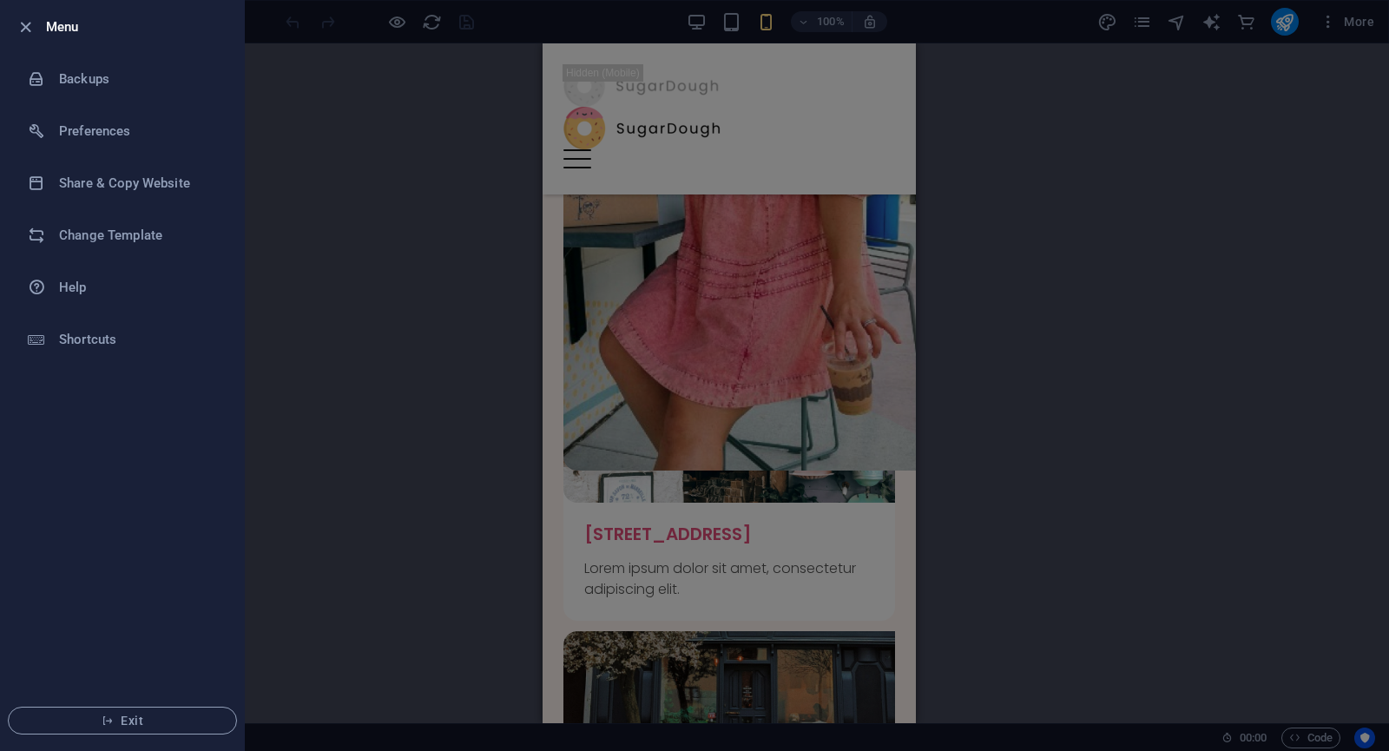
click at [129, 706] on li "Exit" at bounding box center [122, 720] width 243 height 59
click at [148, 725] on span "Exit" at bounding box center [123, 721] width 200 height 14
